Goal: Find specific page/section: Find specific page/section

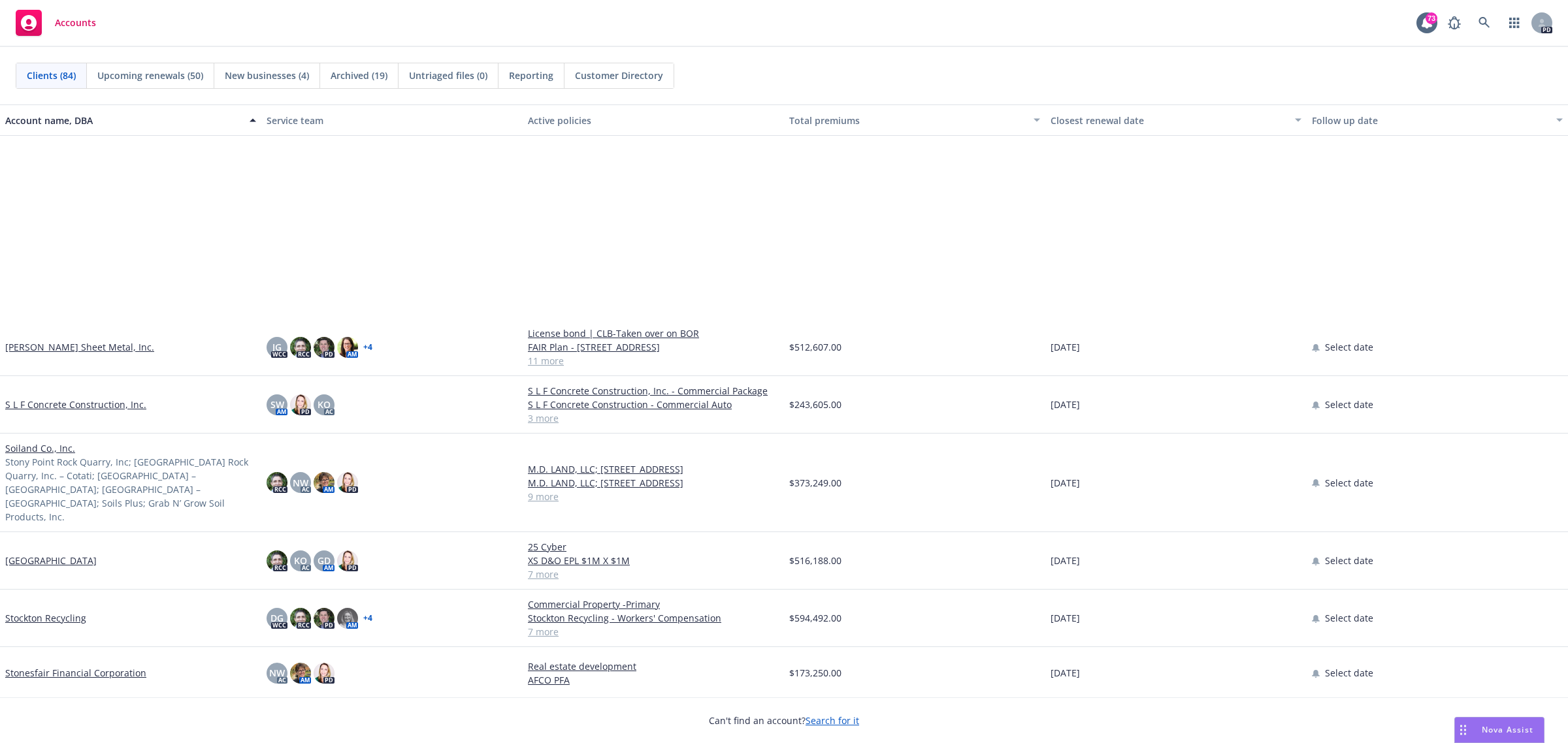
scroll to position [3673, 0]
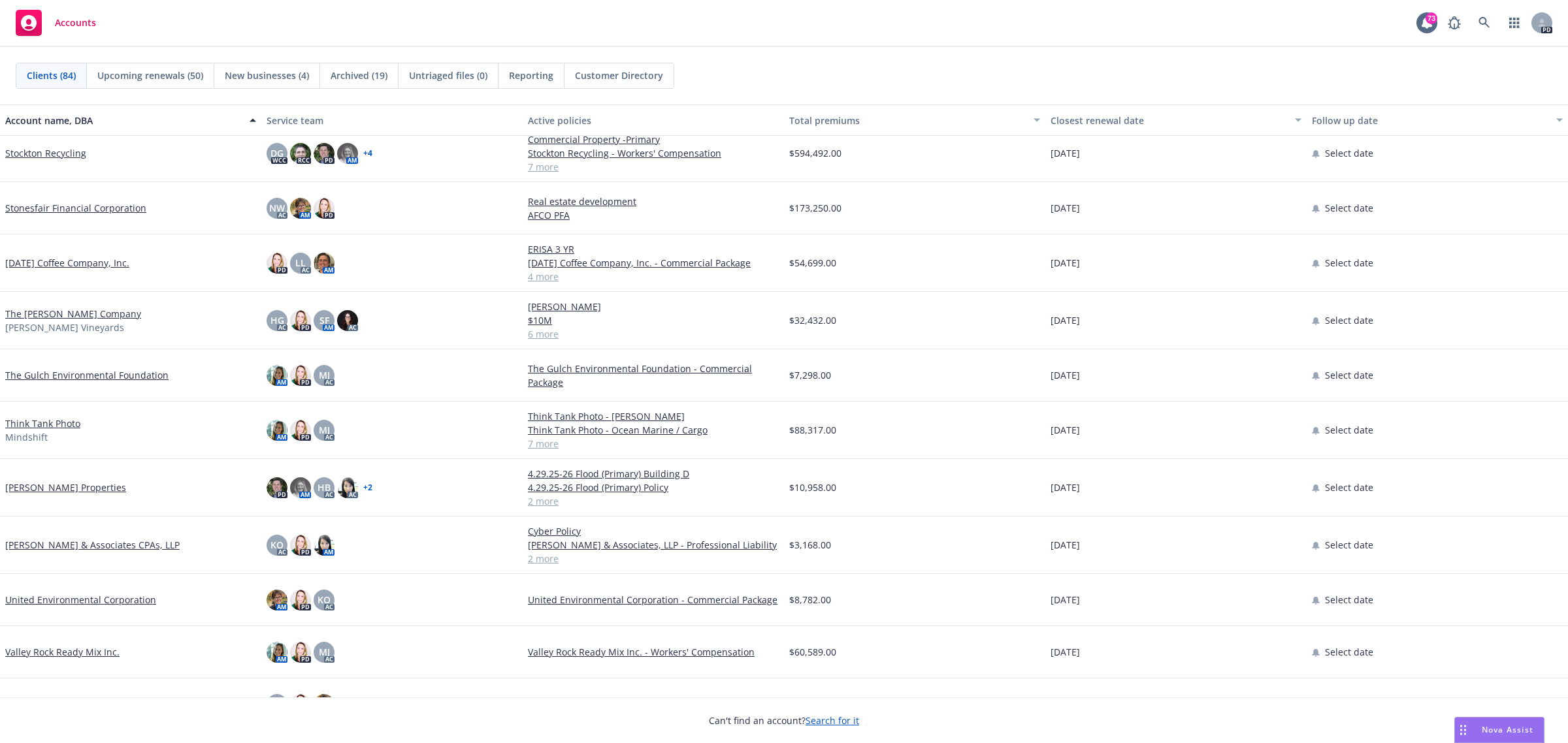
click at [31, 263] on link "[DATE] Coffee Company, Inc." at bounding box center [67, 263] width 124 height 14
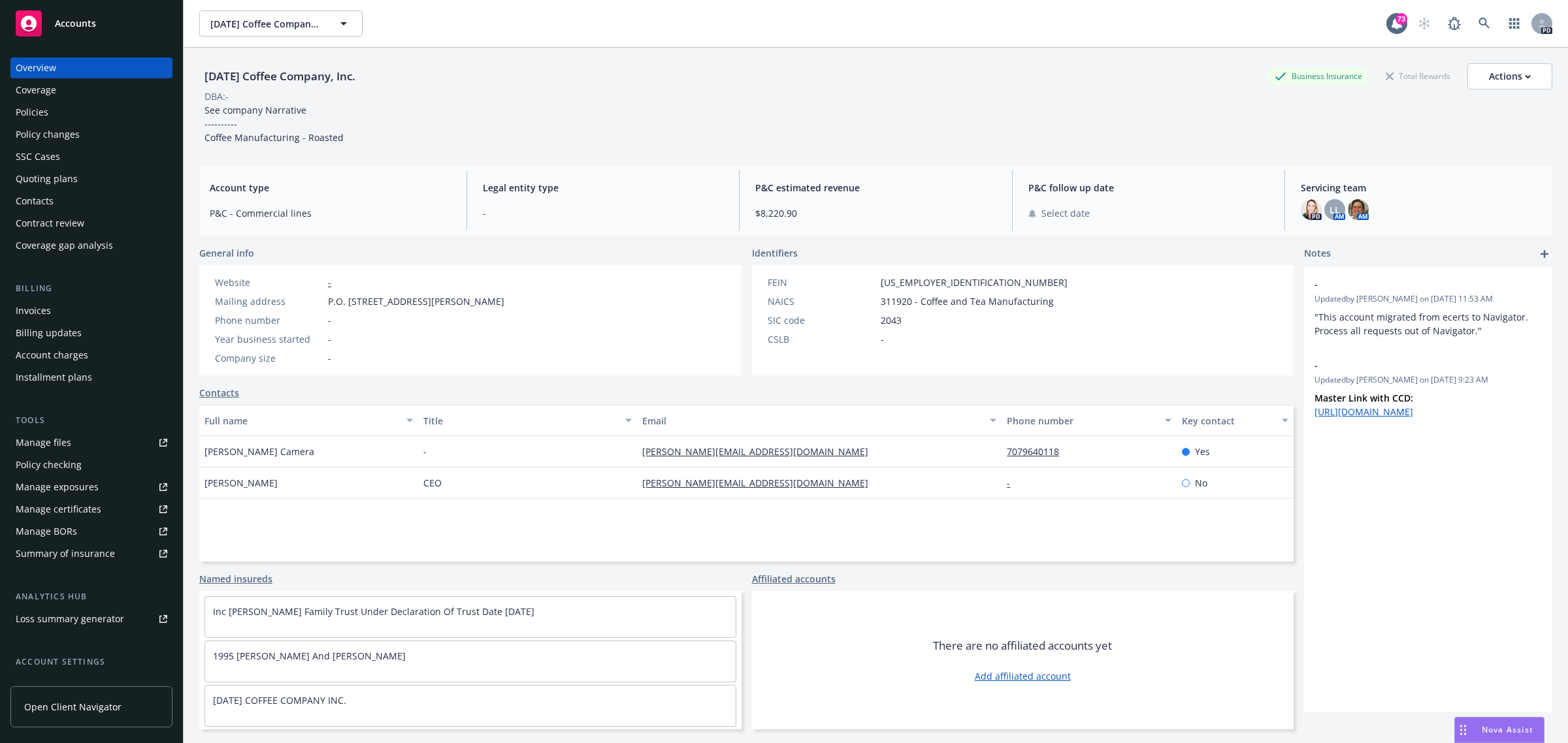
click at [39, 111] on div "Policies" at bounding box center [31, 112] width 33 height 21
